Goal: Transaction & Acquisition: Purchase product/service

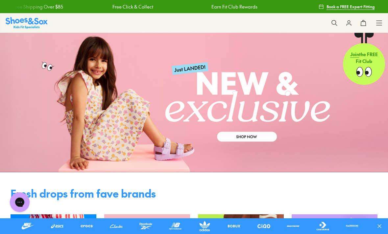
click at [377, 23] on icon at bounding box center [379, 23] width 7 height 7
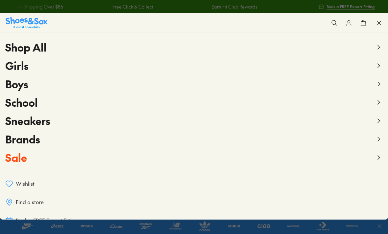
click at [377, 159] on icon at bounding box center [379, 158] width 8 height 8
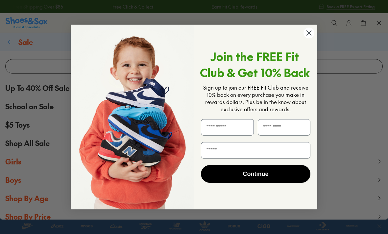
click at [310, 36] on circle "Close dialog" at bounding box center [308, 33] width 11 height 11
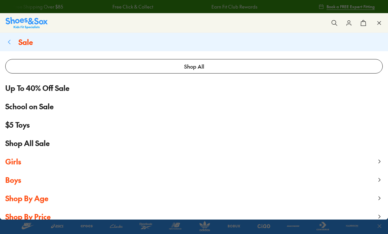
click at [37, 198] on span "Shop By Age" at bounding box center [26, 199] width 43 height 10
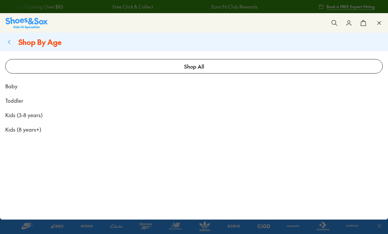
click at [33, 131] on span "Kids (8 years+)" at bounding box center [23, 130] width 36 height 8
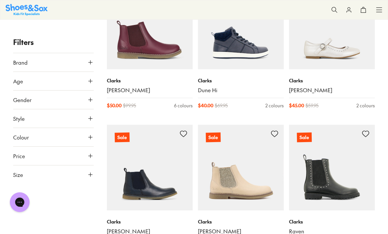
scroll to position [432, 0]
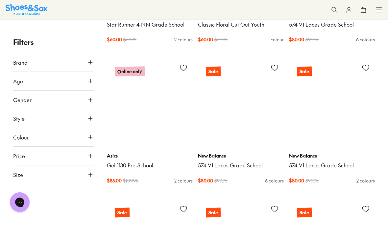
scroll to position [2759, 0]
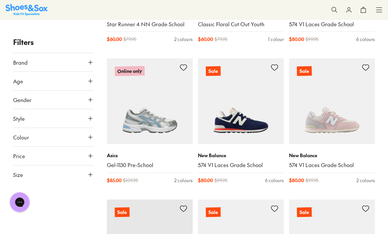
click at [92, 82] on icon at bounding box center [90, 81] width 7 height 7
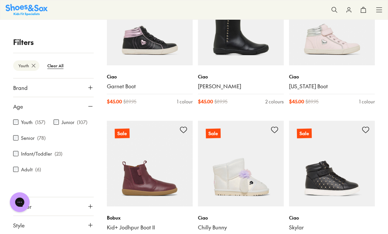
scroll to position [719, 0]
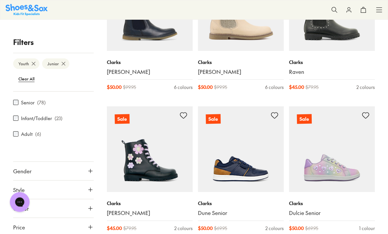
scroll to position [586, 0]
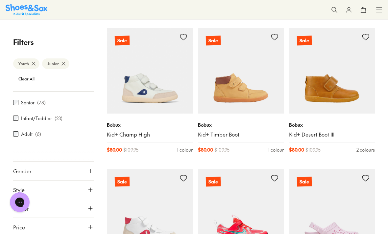
scroll to position [2104, 0]
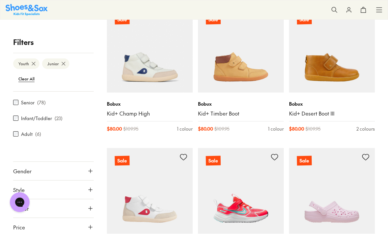
click at [333, 8] on icon at bounding box center [334, 10] width 7 height 7
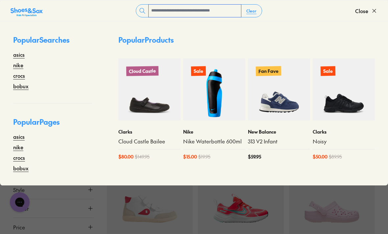
click at [209, 10] on input "text" at bounding box center [195, 11] width 92 height 12
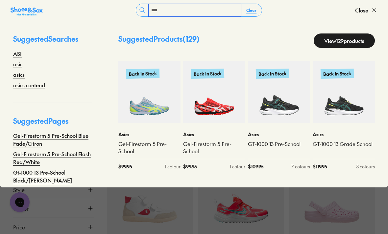
type input "***"
click at [20, 75] on link "asics" at bounding box center [19, 75] width 12 height 8
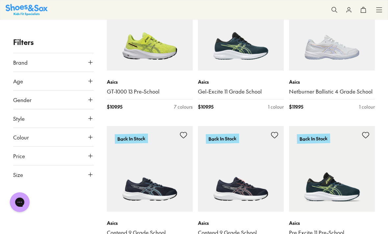
scroll to position [1527, 0]
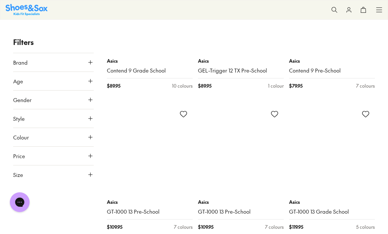
scroll to position [3377, 0]
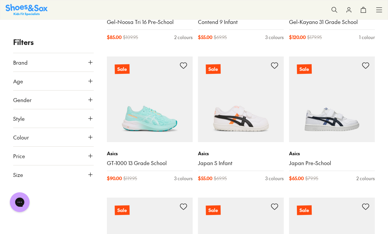
scroll to position [5284, 0]
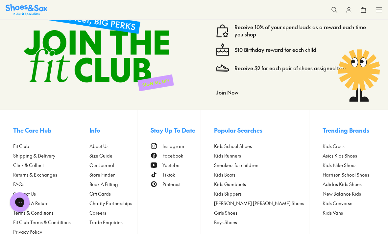
scroll to position [6217, 0]
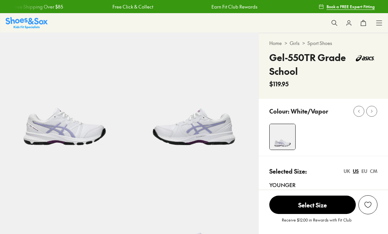
select select "*"
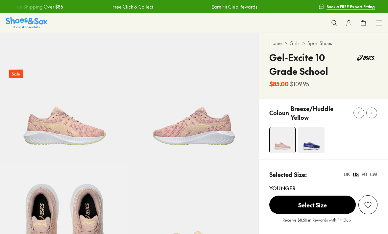
select select "*"
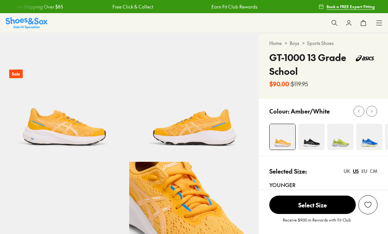
select select "*"
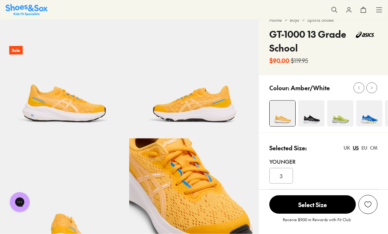
scroll to position [24, 0]
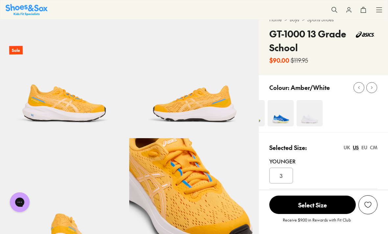
click at [310, 124] on img at bounding box center [309, 113] width 26 height 26
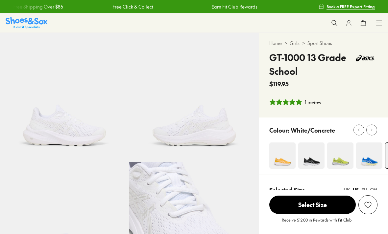
select select "*"
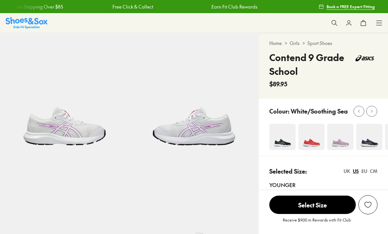
select select "*"
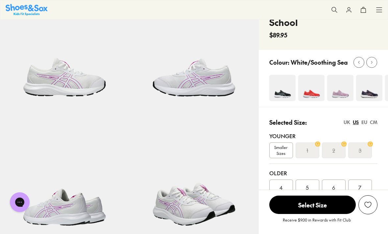
scroll to position [50, 0]
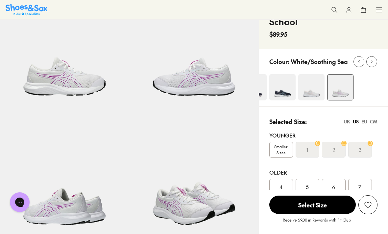
click at [313, 97] on img at bounding box center [311, 87] width 26 height 26
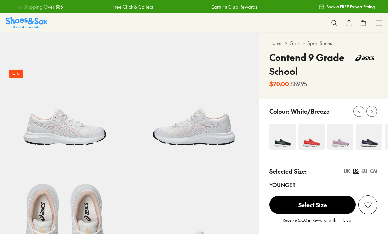
select select "*"
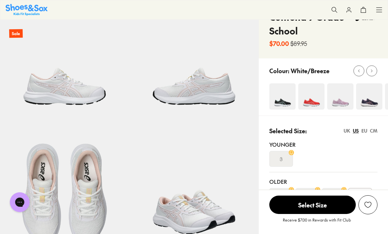
scroll to position [42, 0]
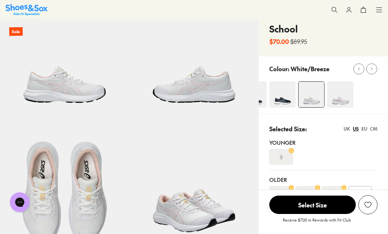
click at [339, 102] on img at bounding box center [340, 95] width 26 height 26
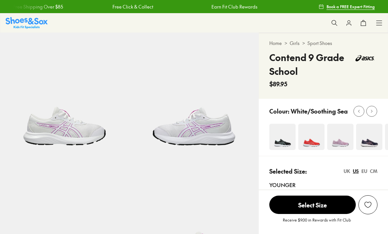
select select "*"
